Goal: Navigation & Orientation: Find specific page/section

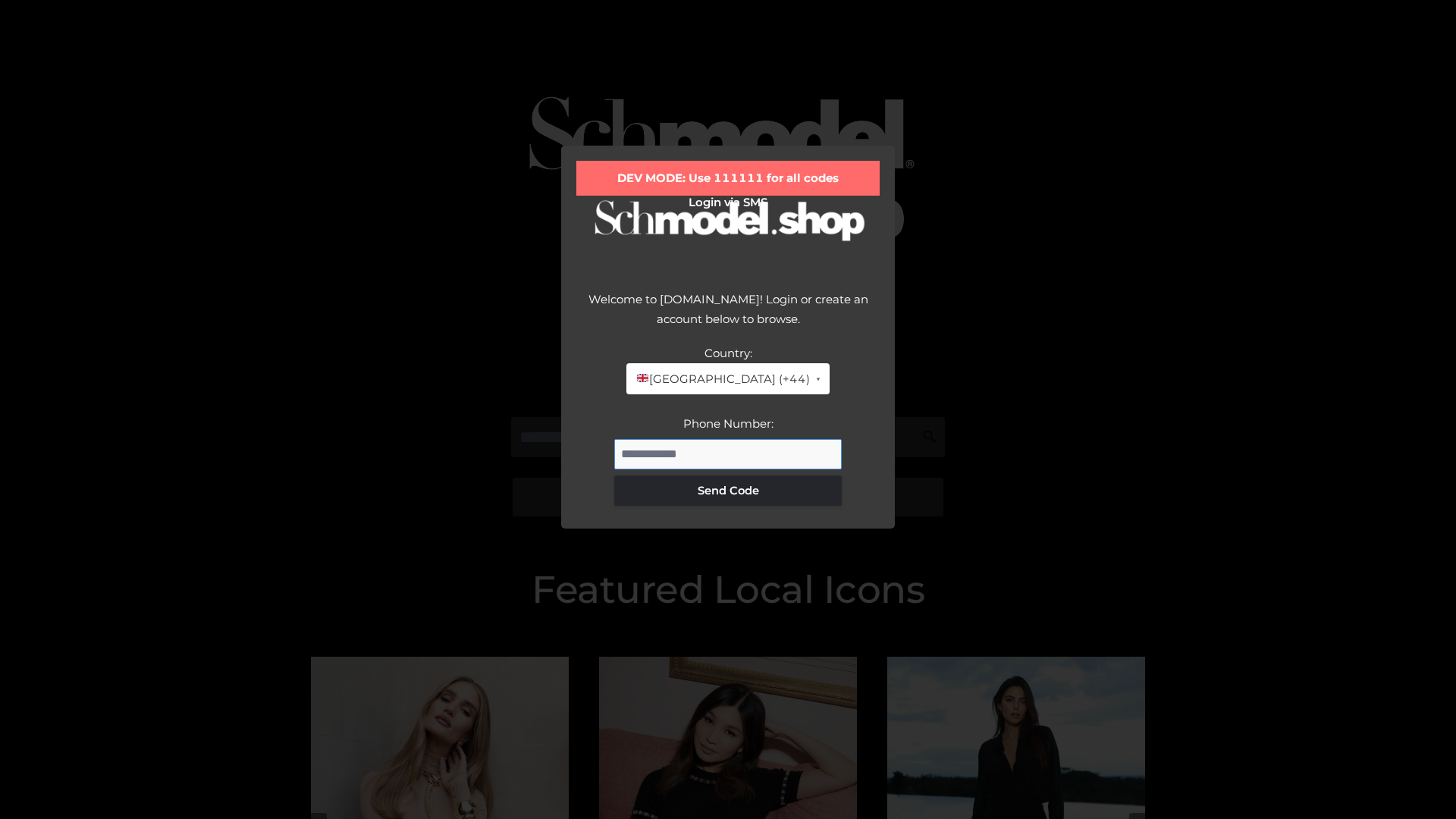
click at [728, 454] on input "Phone Number:" at bounding box center [728, 455] width 228 height 30
type input "**********"
click at [728, 490] on button "Send Code" at bounding box center [728, 491] width 228 height 30
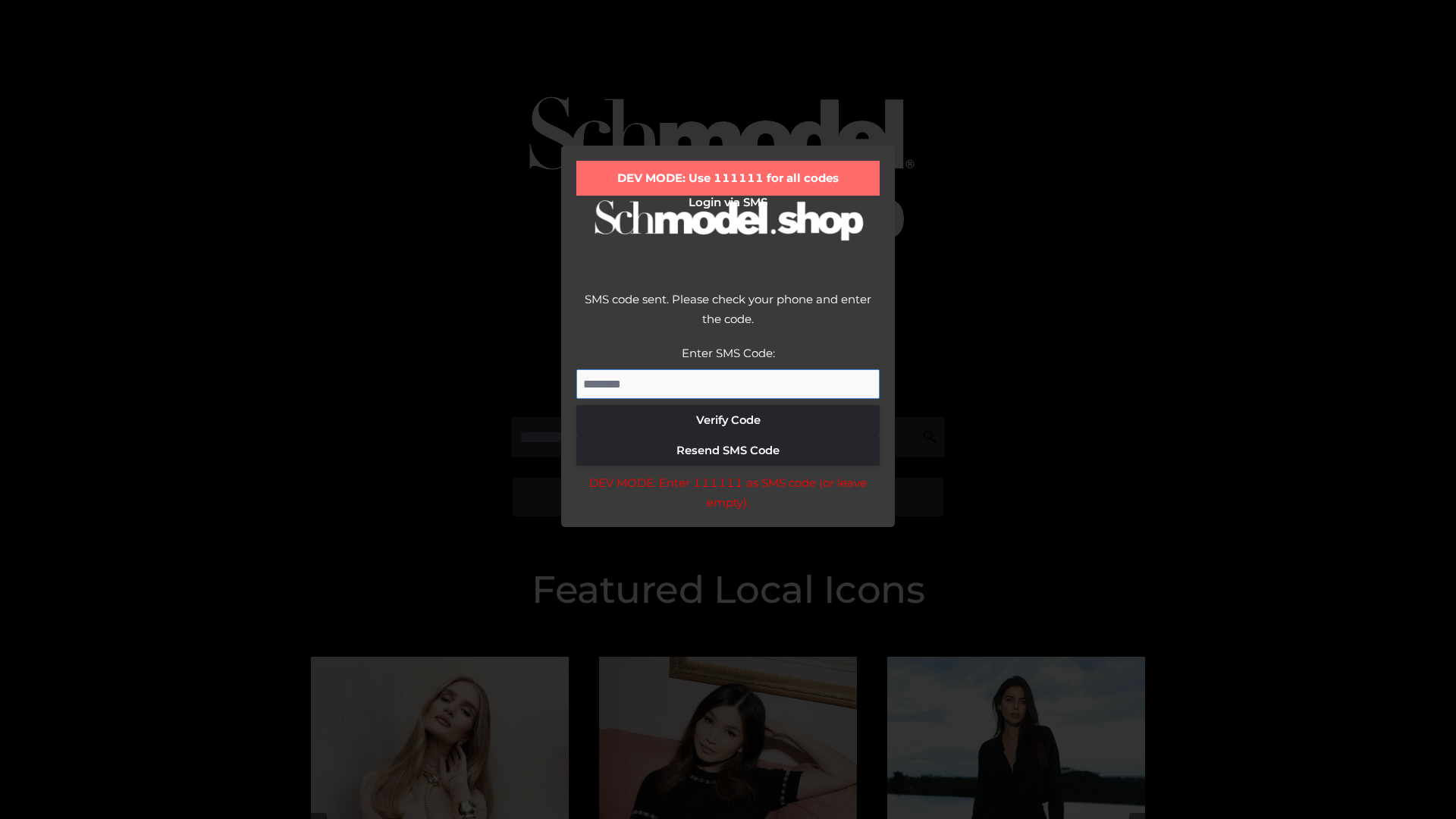
click at [728, 384] on input "Enter SMS Code:" at bounding box center [728, 385] width 303 height 30
type input "******"
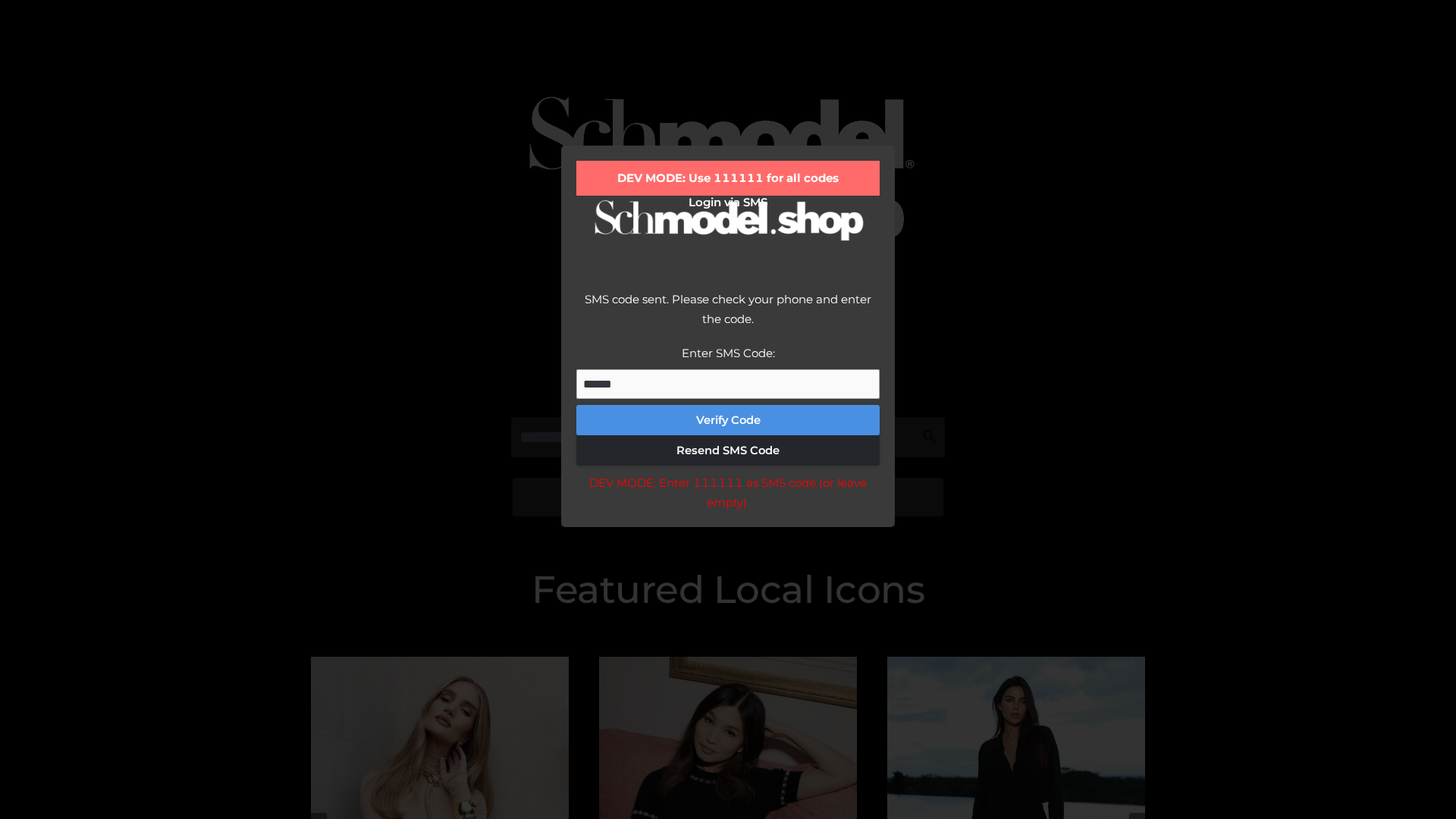
click at [728, 420] on button "Verify Code" at bounding box center [728, 420] width 303 height 30
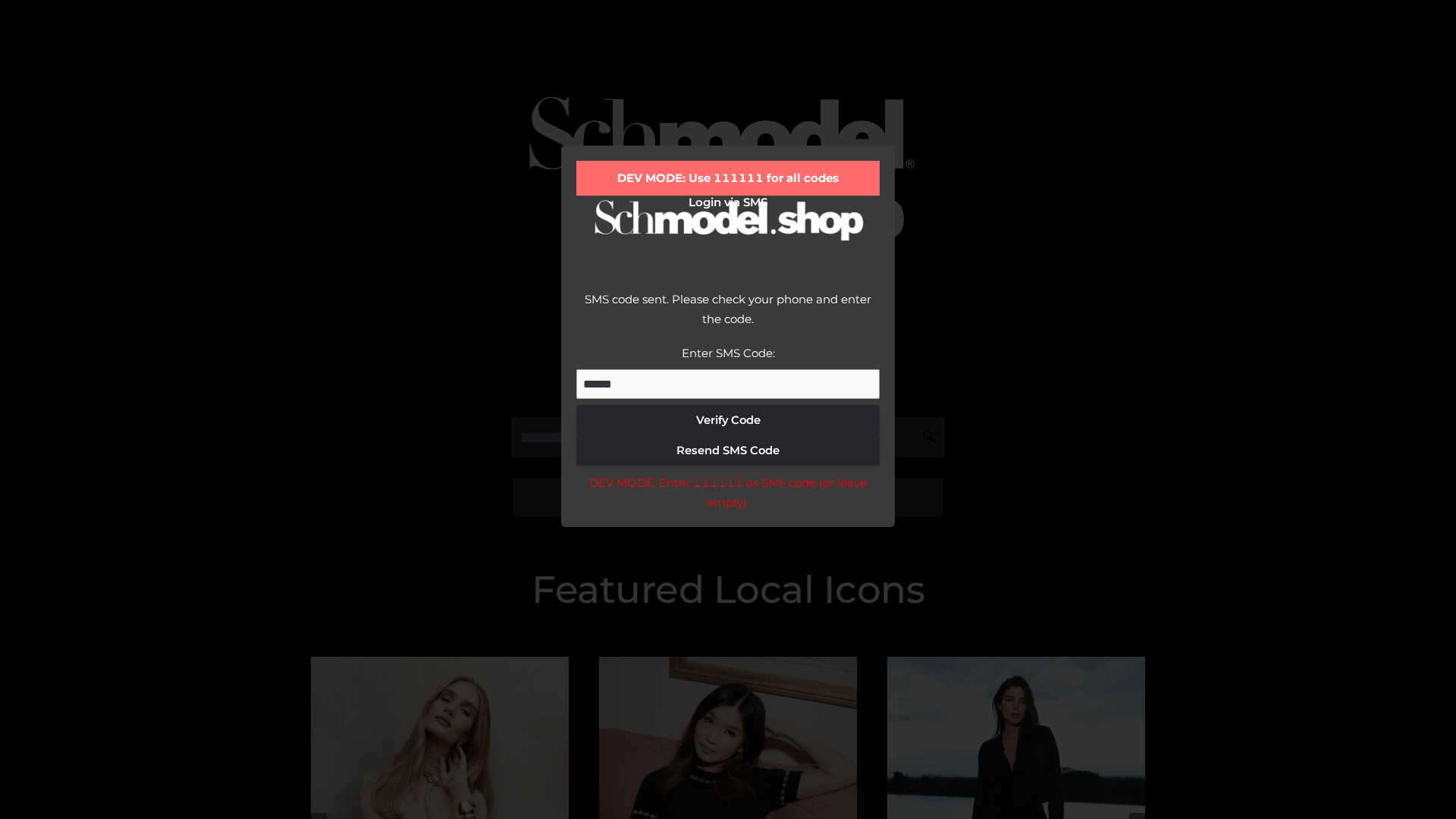
click at [728, 497] on div "DEV MODE: Enter 111111 as SMS code (or leave empty)." at bounding box center [728, 493] width 303 height 39
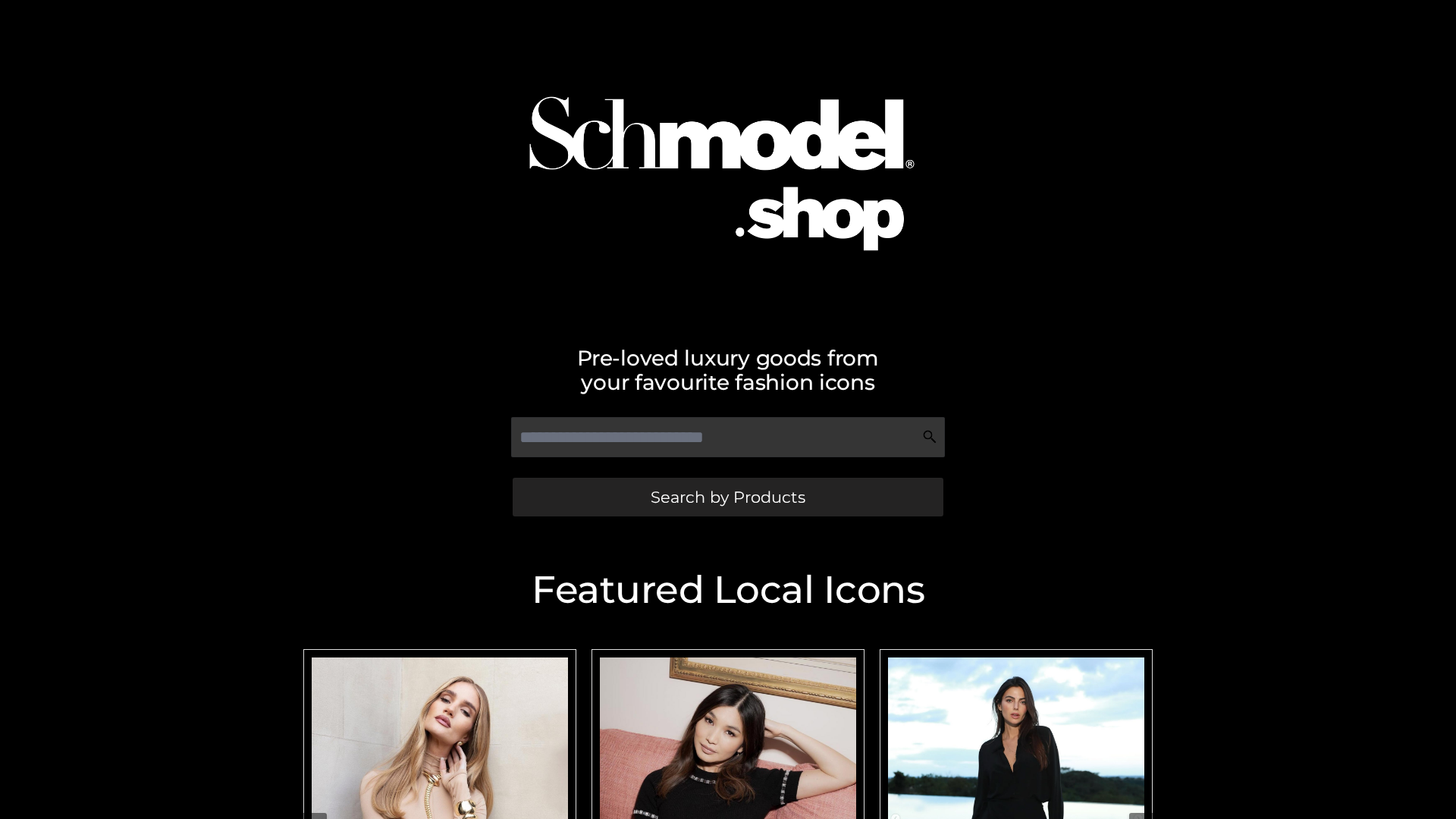
click at [728, 497] on span "Search by Products" at bounding box center [728, 497] width 155 height 16
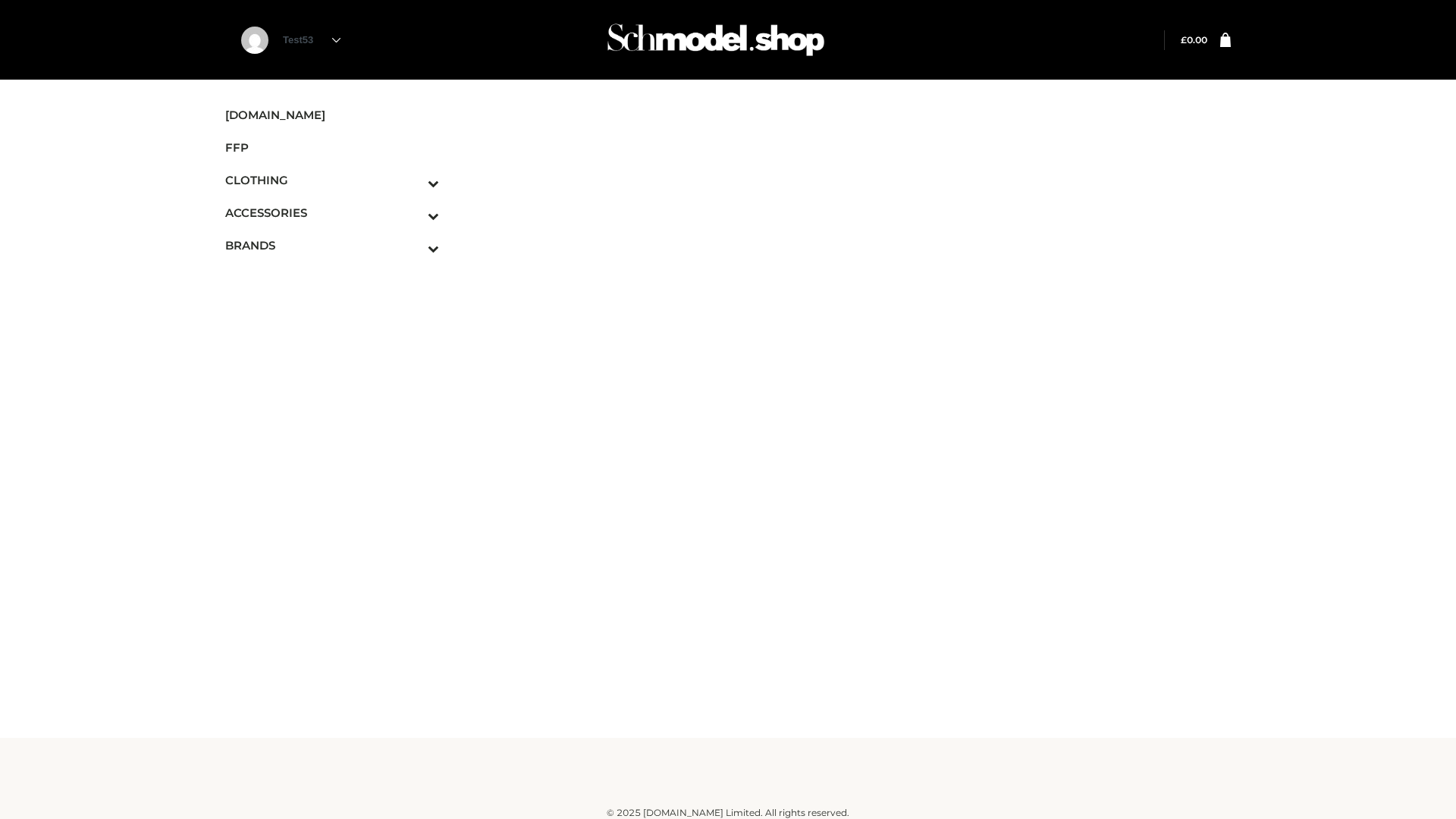
scroll to position [9, 0]
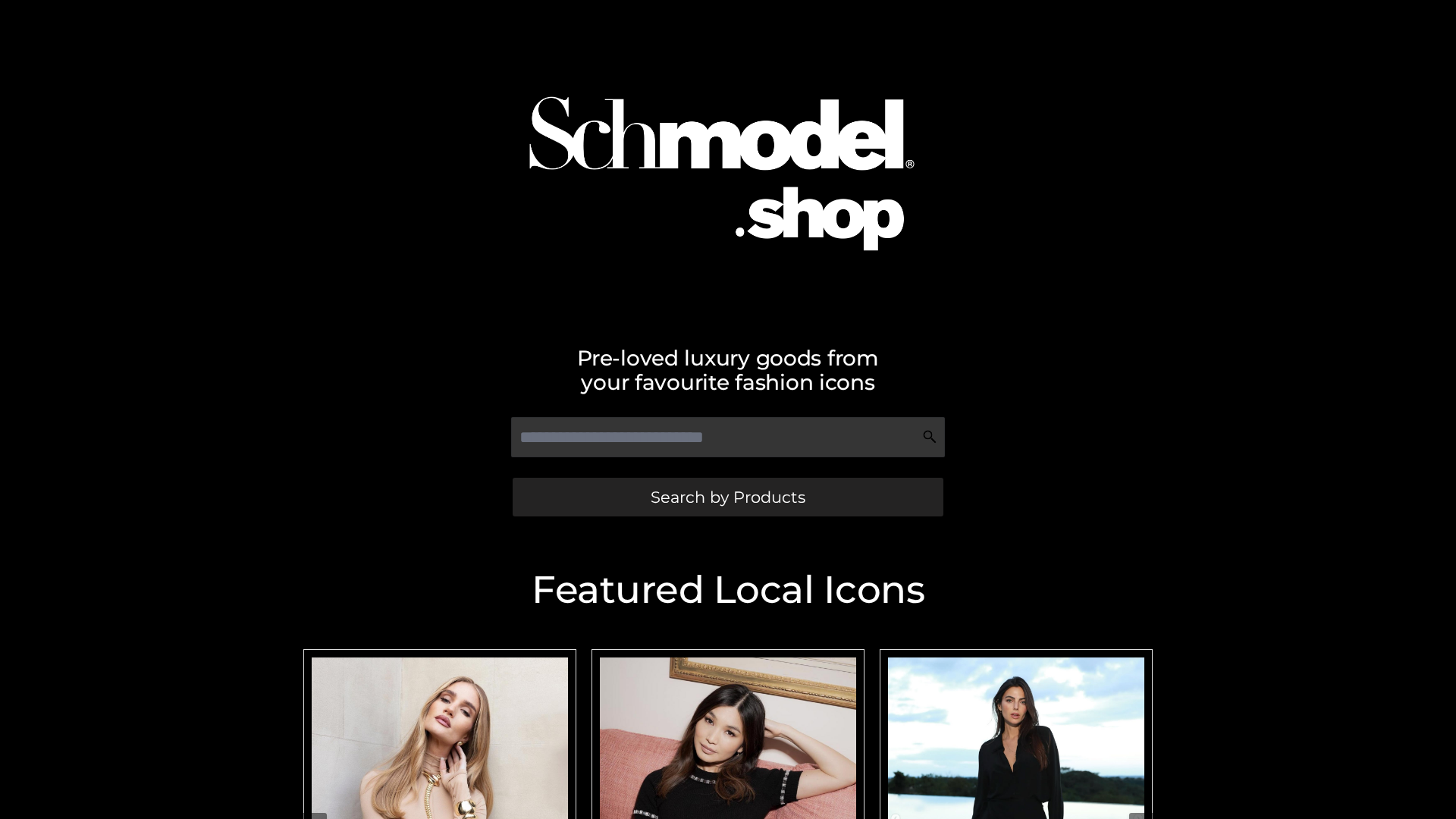
click at [728, 497] on span "Search by Products" at bounding box center [728, 497] width 155 height 16
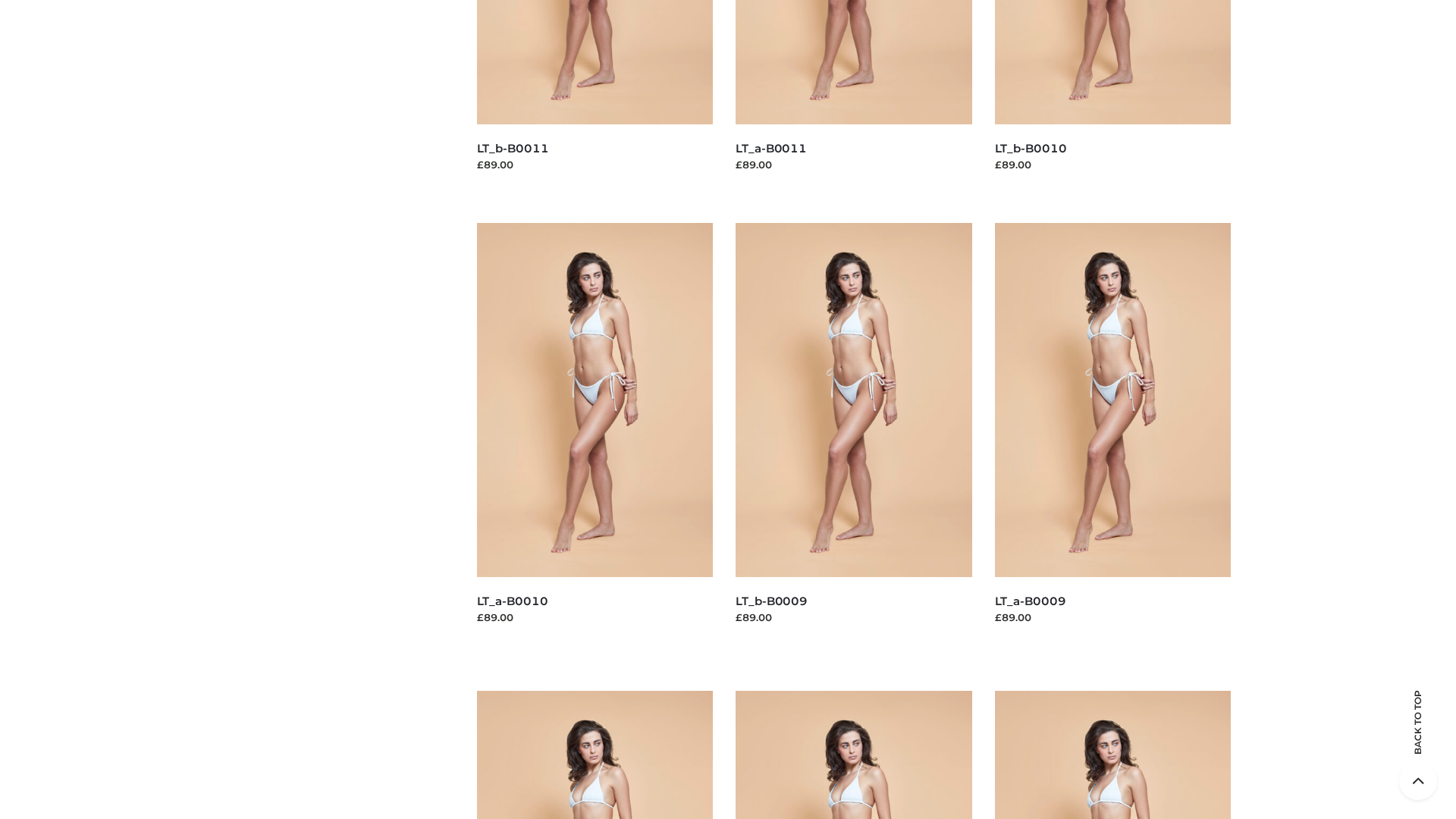
scroll to position [3999, 0]
